Goal: Task Accomplishment & Management: Complete application form

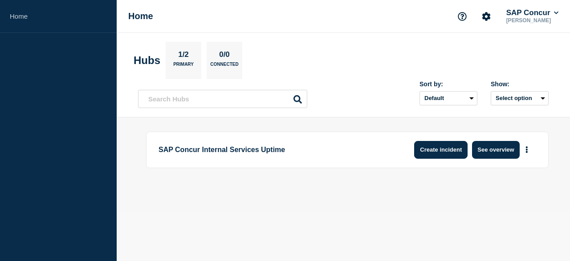
click at [438, 154] on button "Create incident" at bounding box center [440, 150] width 53 height 18
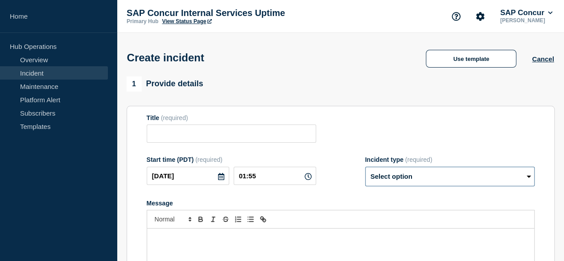
click at [527, 179] on select "Select option Investigating Identified Monitoring" at bounding box center [449, 177] width 169 height 20
click at [319, 176] on div "Start time (PDT) (required) 2025-10-11 01:55 Incident type (required) Select op…" at bounding box center [341, 171] width 388 height 30
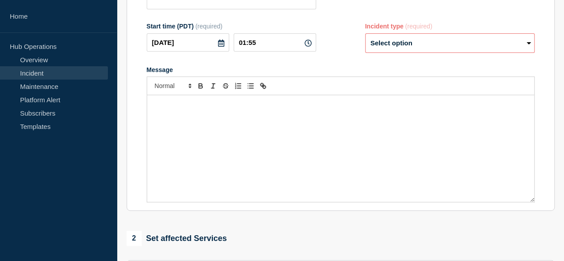
scroll to position [223, 0]
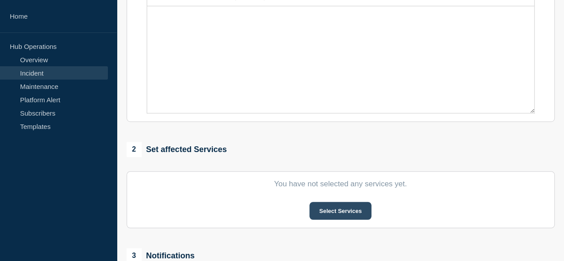
click at [339, 214] on button "Select Services" at bounding box center [340, 211] width 62 height 18
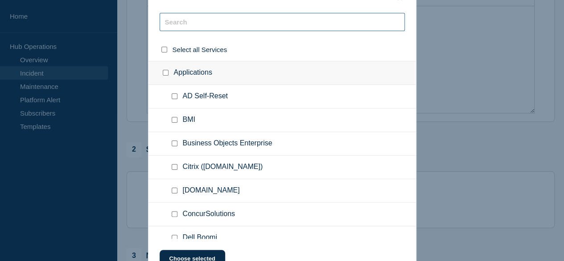
click at [190, 21] on input "text" at bounding box center [281, 22] width 245 height 18
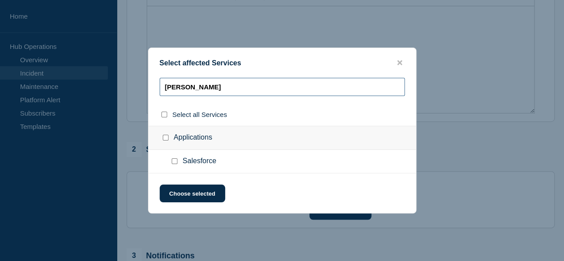
type input "sal"
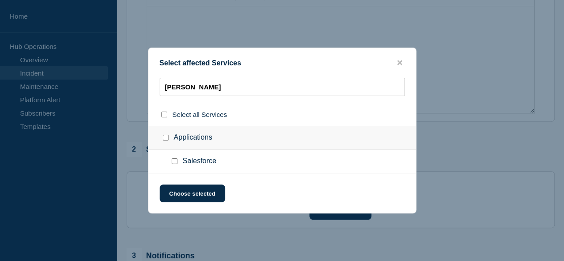
click at [207, 166] on ul "Salesforce" at bounding box center [281, 162] width 267 height 24
click at [173, 162] on input "Salesforce checkbox" at bounding box center [175, 162] width 6 height 6
checkbox input "true"
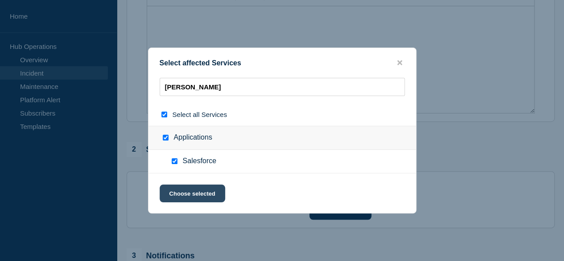
click at [196, 194] on button "Choose selected" at bounding box center [191, 194] width 65 height 18
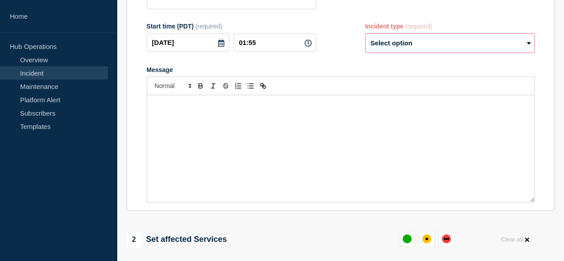
scroll to position [0, 0]
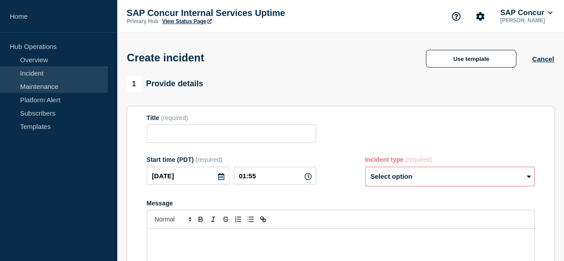
click at [30, 87] on link "Maintenance" at bounding box center [54, 86] width 108 height 13
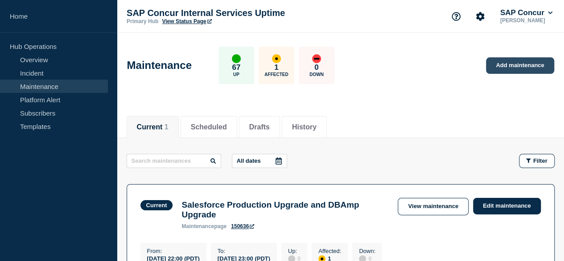
click at [503, 69] on link "Add maintenance" at bounding box center [520, 65] width 68 height 16
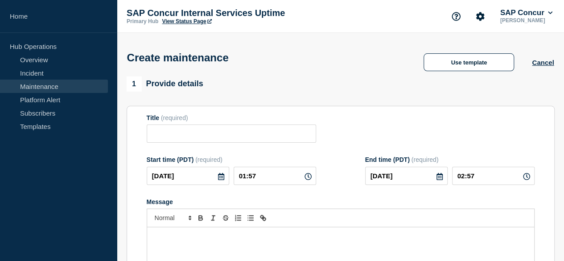
scroll to position [45, 0]
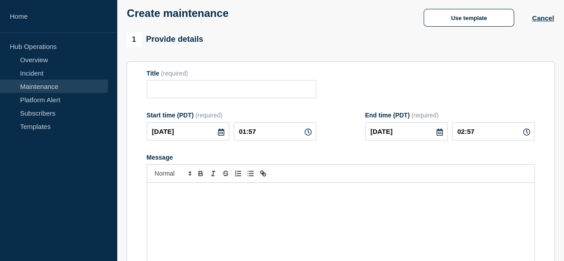
click at [49, 87] on link "Maintenance" at bounding box center [54, 86] width 108 height 13
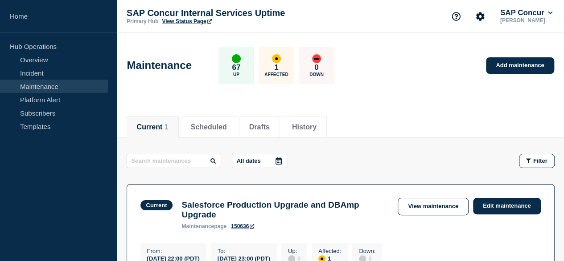
click at [186, 19] on link "View Status Page" at bounding box center [186, 21] width 49 height 6
